Goal: Navigation & Orientation: Find specific page/section

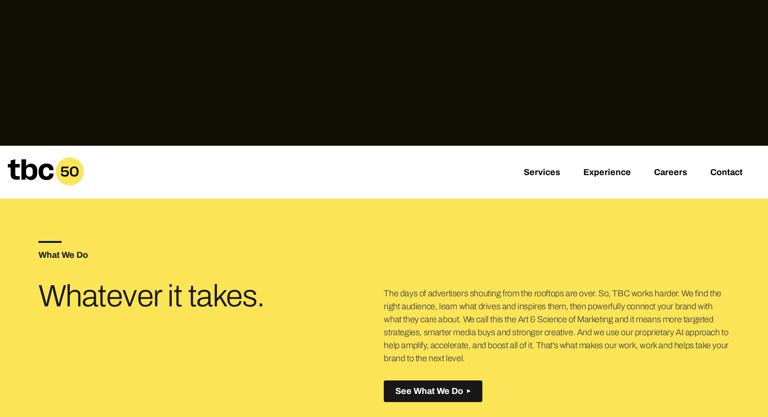
scroll to position [297, 0]
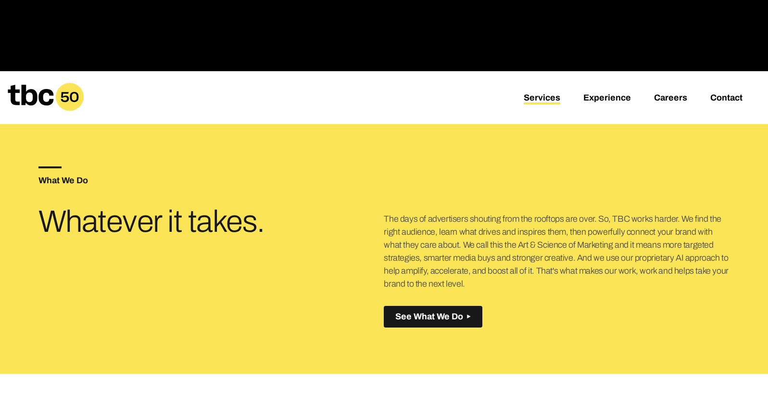
click at [546, 101] on link "Services" at bounding box center [542, 99] width 37 height 12
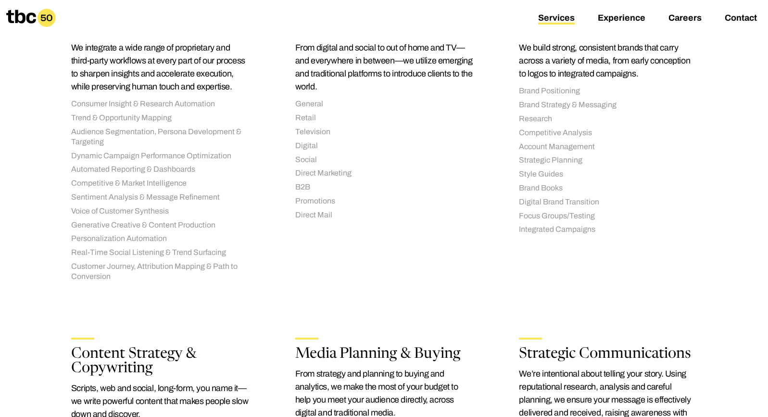
scroll to position [217, 0]
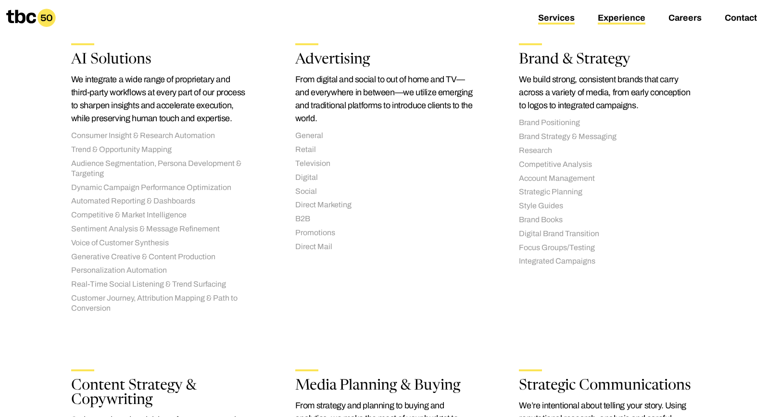
click at [614, 21] on link "Experience" at bounding box center [622, 19] width 48 height 12
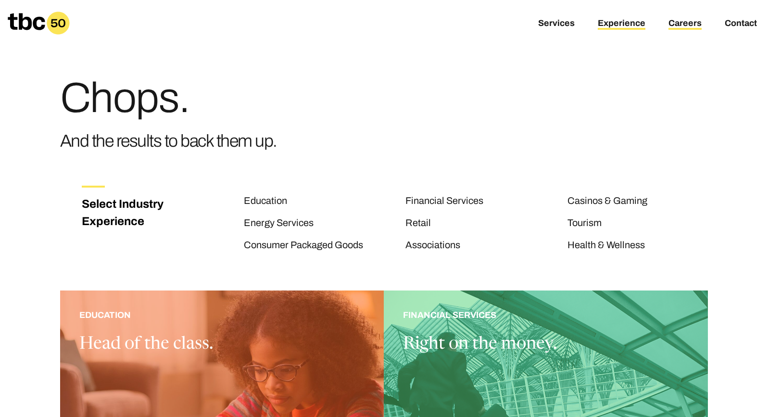
click at [692, 21] on link "Careers" at bounding box center [685, 24] width 33 height 12
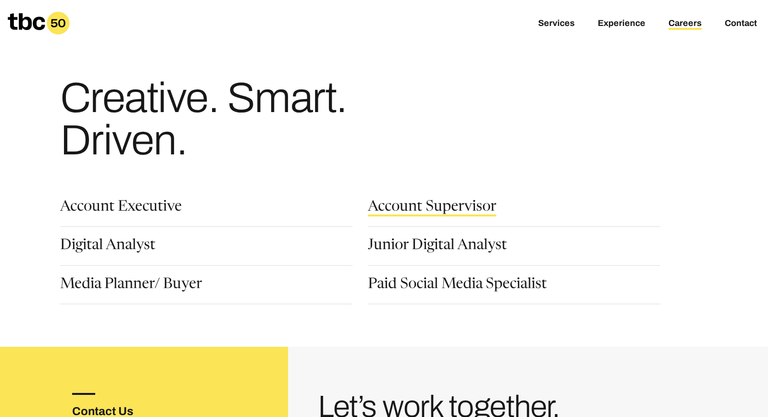
click at [454, 207] on link "Account Supervisor" at bounding box center [432, 208] width 128 height 16
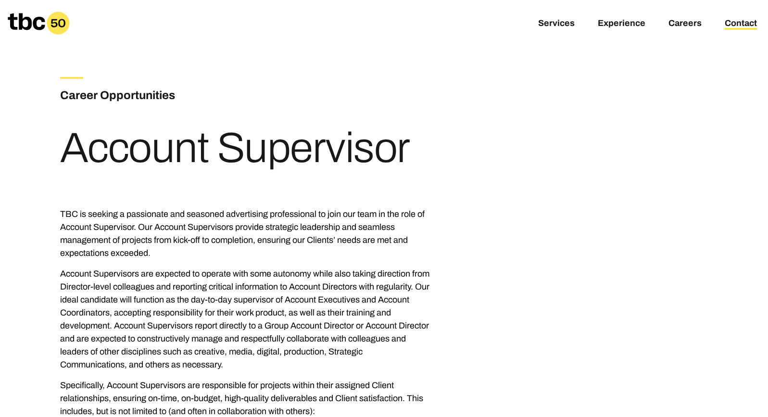
click at [740, 22] on link "Contact" at bounding box center [741, 24] width 32 height 12
